Goal: Communication & Community: Answer question/provide support

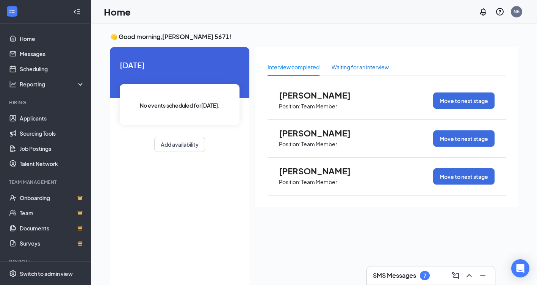
click at [349, 66] on div "Waiting for an interview" at bounding box center [360, 67] width 57 height 8
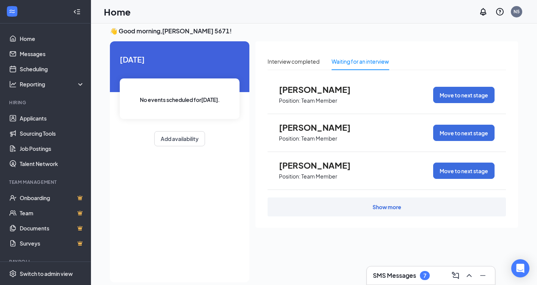
scroll to position [16, 0]
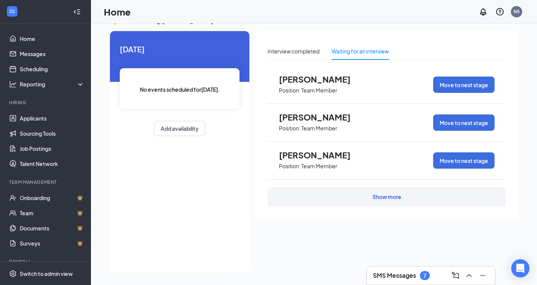
click at [377, 206] on div "Interview completed Waiting for an interview [PERSON_NAME] Position: Team Membe…" at bounding box center [387, 124] width 263 height 187
click at [382, 197] on div "Show more" at bounding box center [387, 197] width 29 height 8
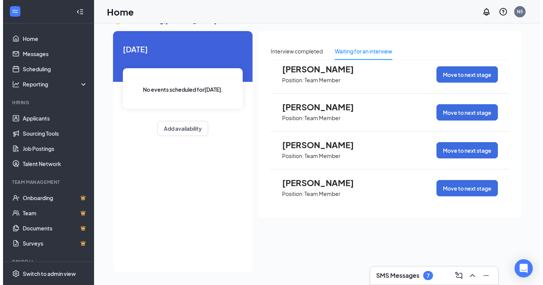
scroll to position [87, 0]
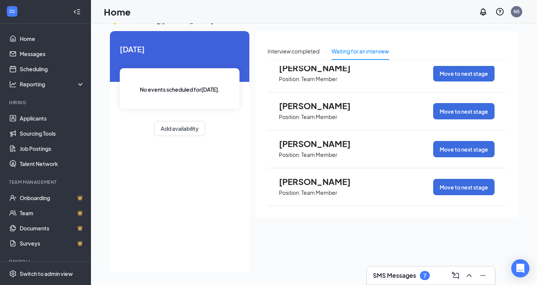
click at [362, 107] on span "[PERSON_NAME]" at bounding box center [320, 106] width 83 height 10
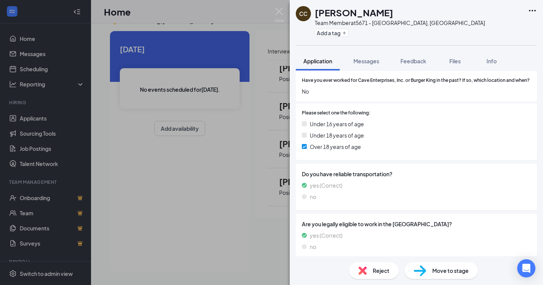
scroll to position [262, 0]
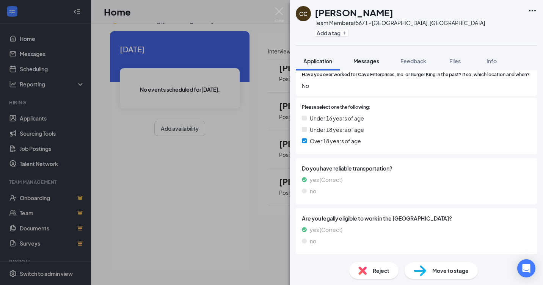
drag, startPoint x: 362, startPoint y: 65, endPoint x: 373, endPoint y: 63, distance: 11.3
click at [362, 66] on button "Messages" at bounding box center [366, 61] width 41 height 19
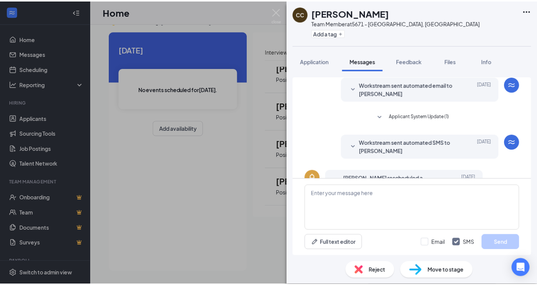
scroll to position [161, 0]
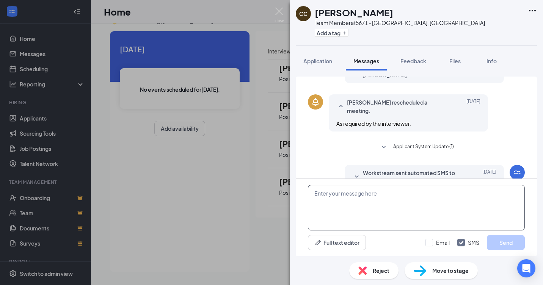
click at [325, 189] on textarea at bounding box center [416, 208] width 217 height 46
type textarea "comr in"
click at [226, 149] on div "[PERSON_NAME] Team Member at 5671 - [GEOGRAPHIC_DATA], [GEOGRAPHIC_DATA] Add a …" at bounding box center [271, 142] width 543 height 285
